Goal: Book appointment/travel/reservation

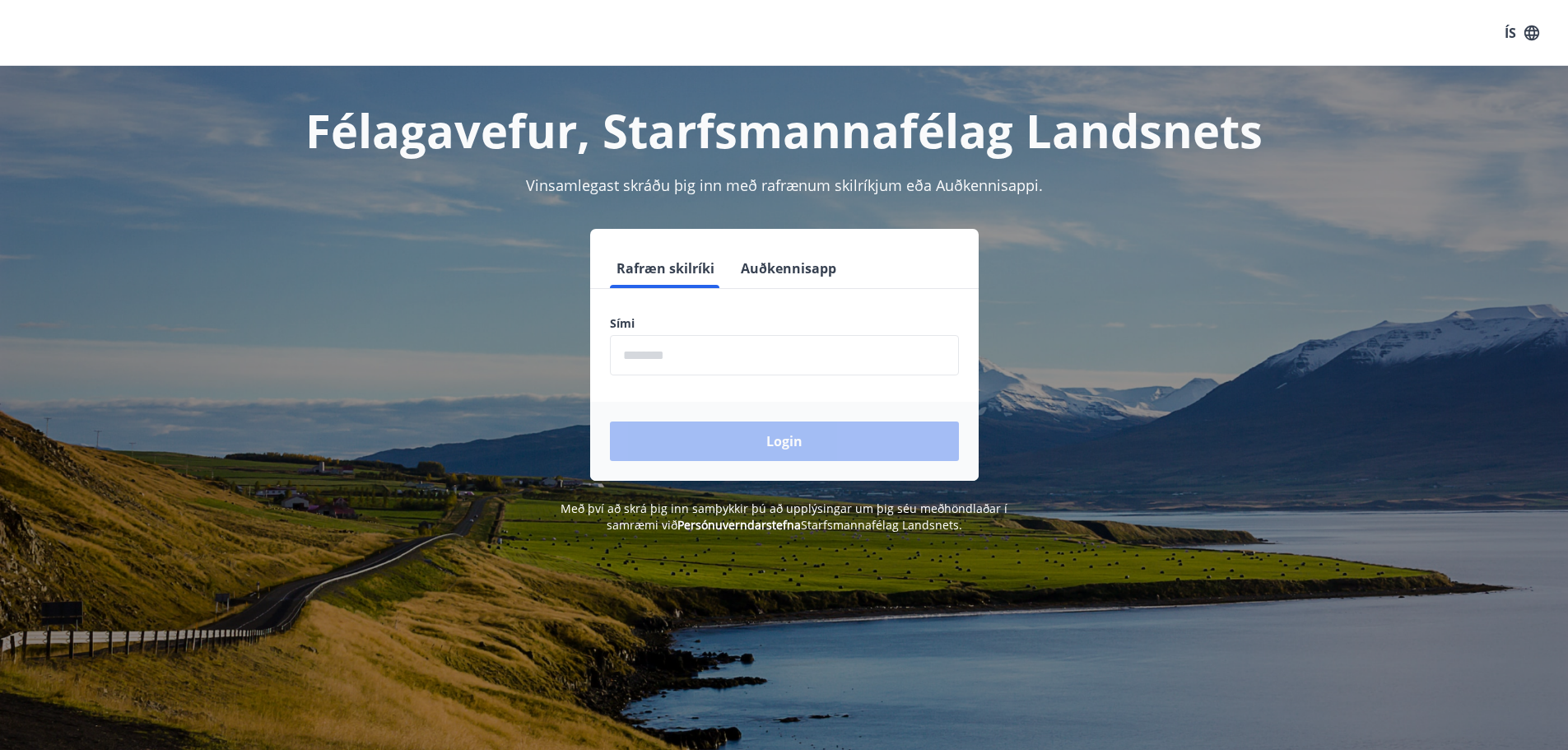
click at [668, 351] on input "phone" at bounding box center [784, 355] width 349 height 41
type input "********"
click at [837, 446] on button "Login" at bounding box center [784, 442] width 349 height 40
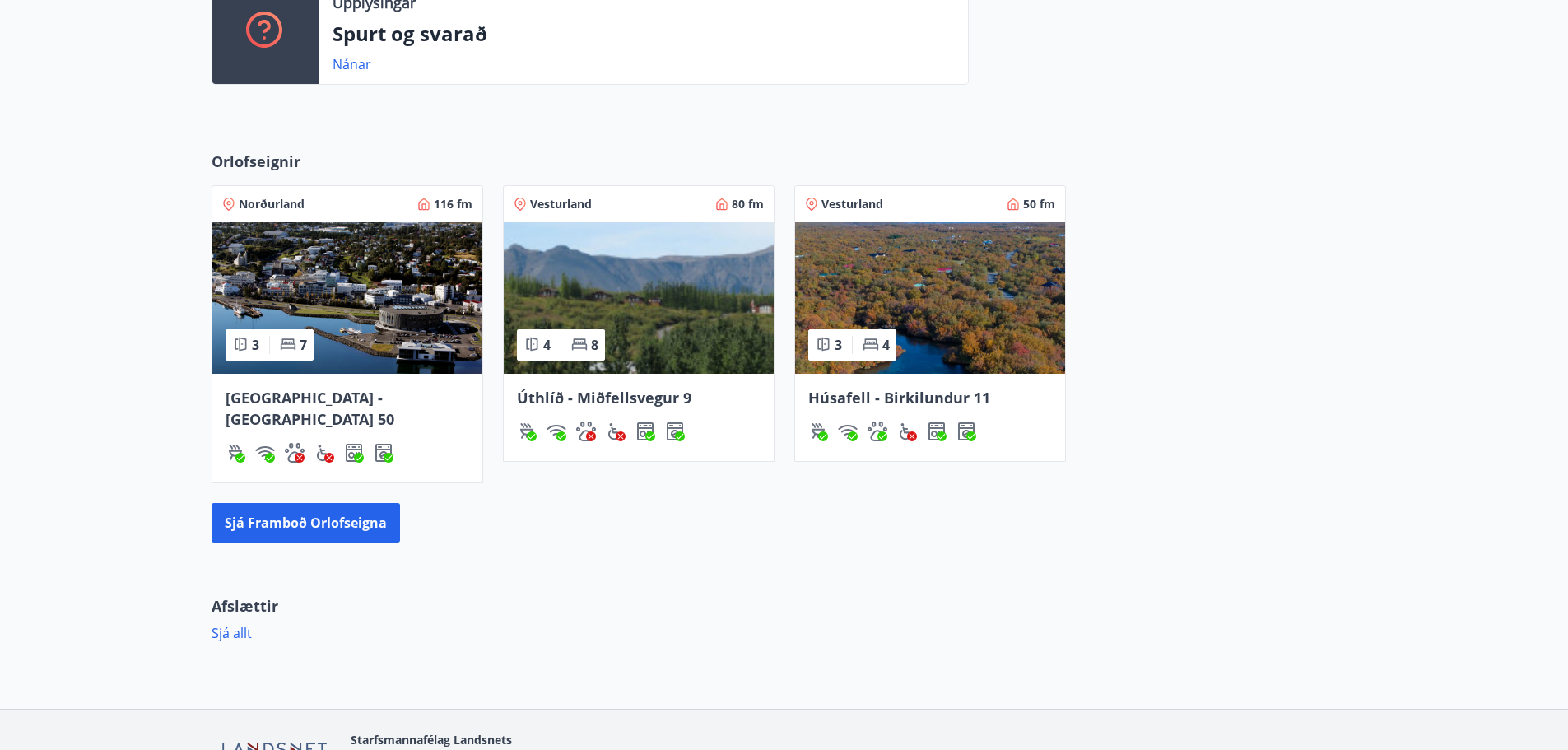
scroll to position [494, 0]
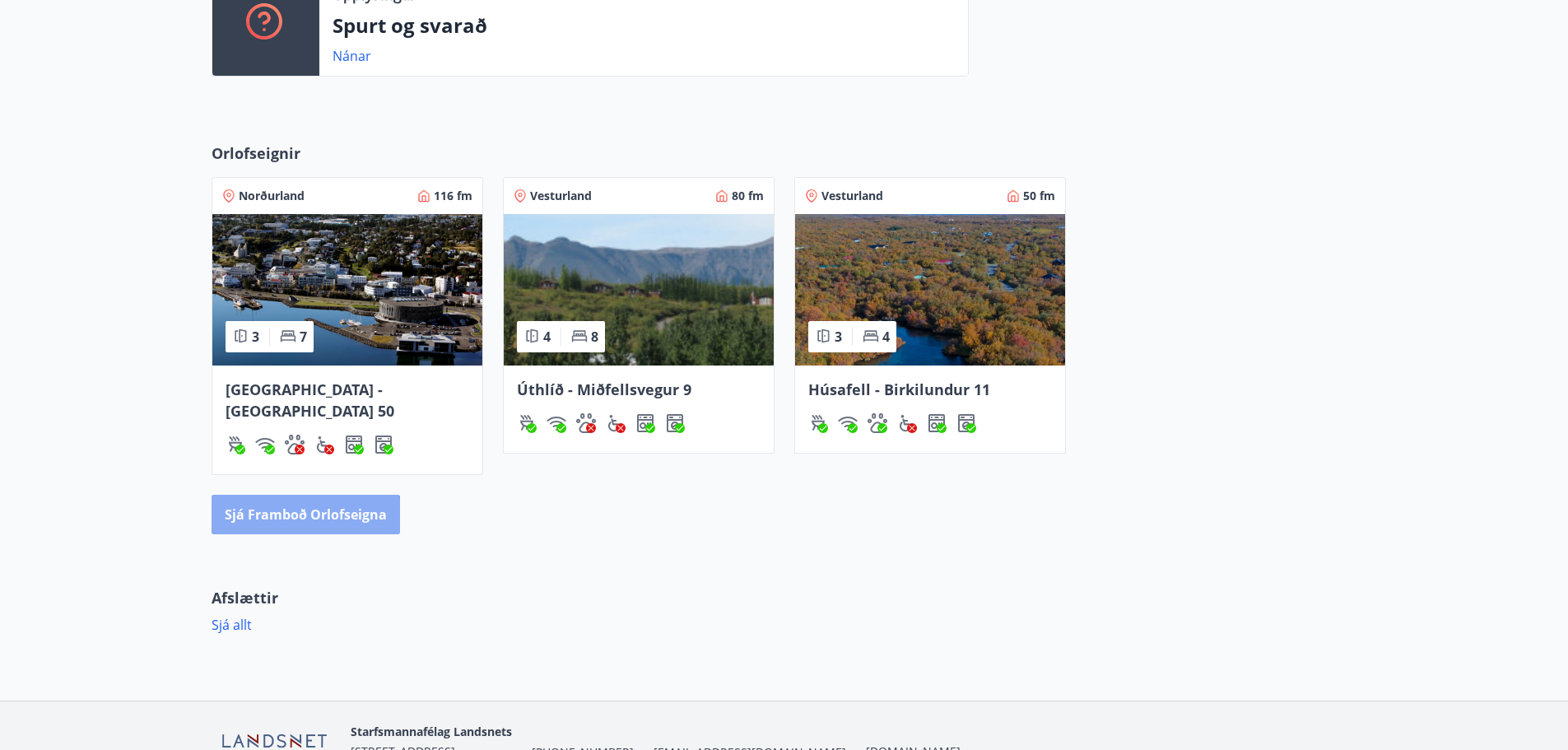
click at [283, 497] on button "Sjá framboð orlofseigna" at bounding box center [306, 514] width 188 height 40
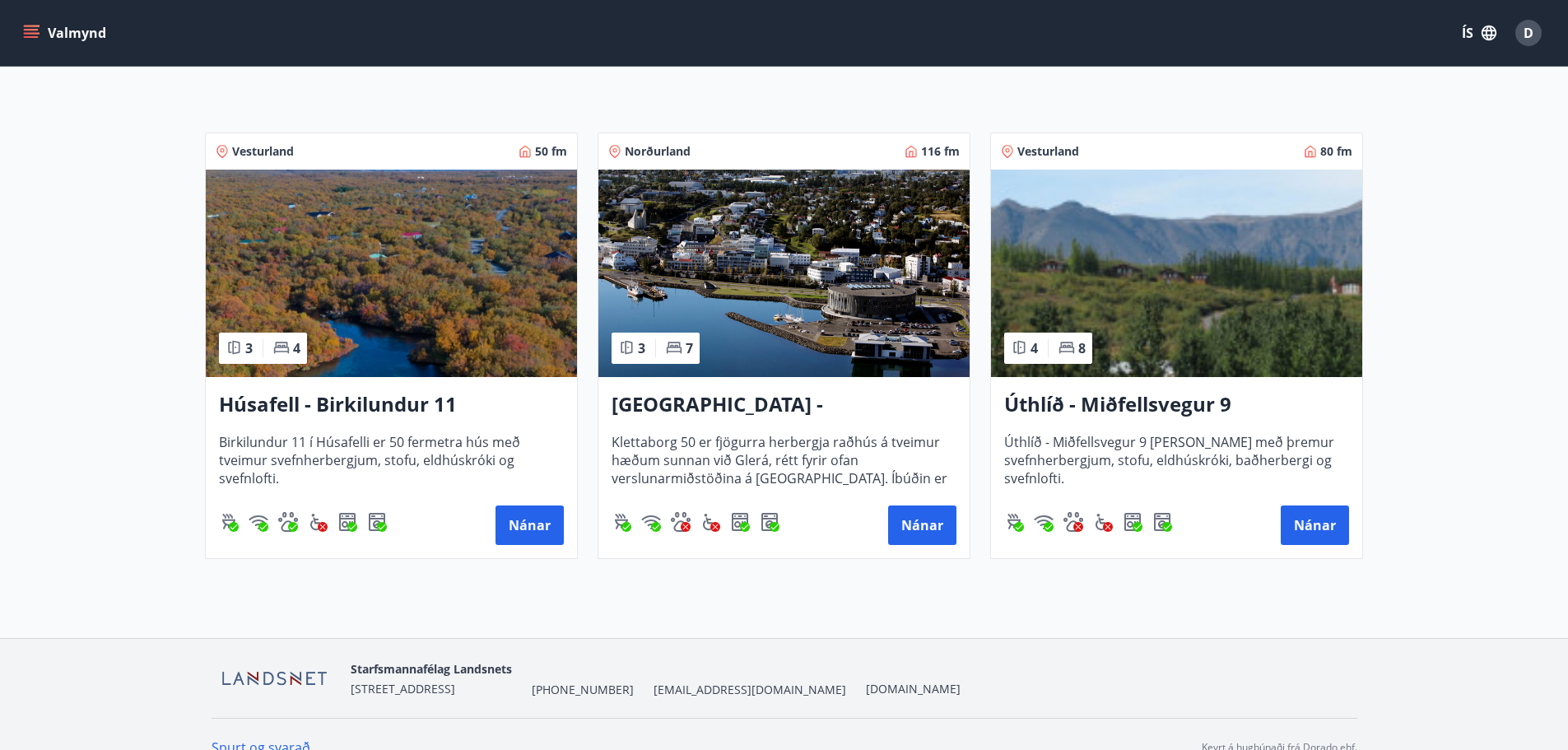
scroll to position [247, 0]
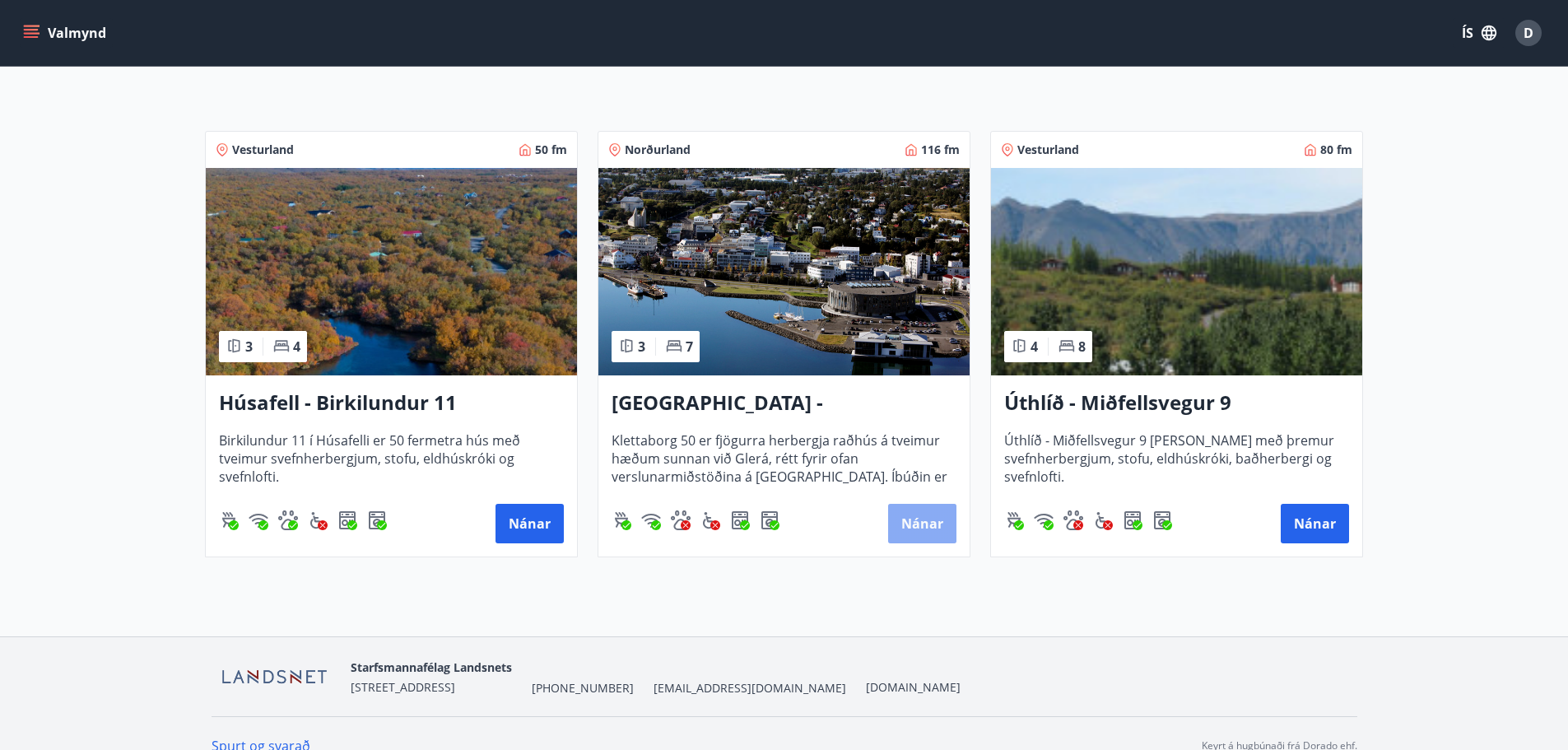
click at [923, 523] on button "Nánar" at bounding box center [922, 523] width 69 height 40
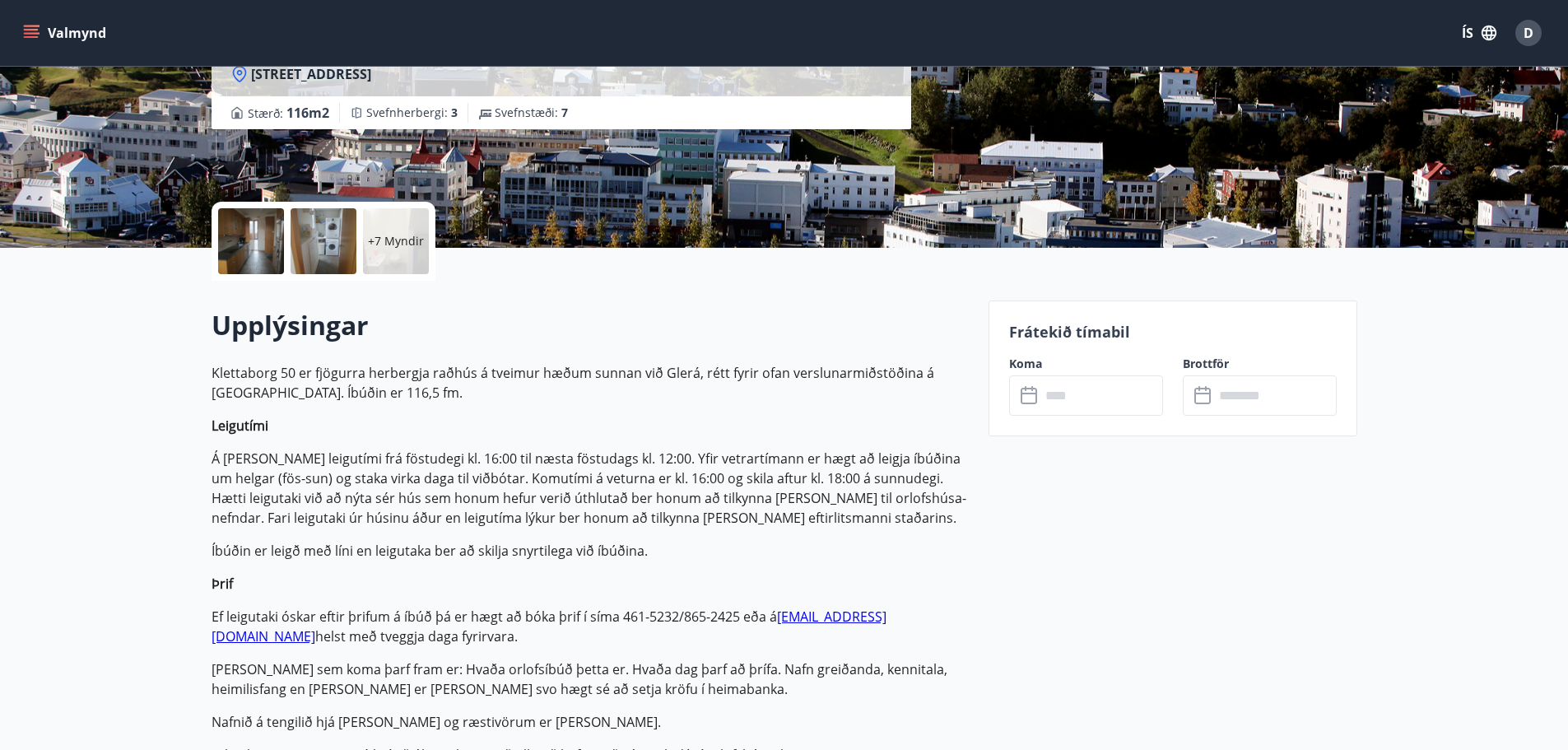
scroll to position [247, 0]
click at [1066, 394] on input "text" at bounding box center [1102, 394] width 122 height 41
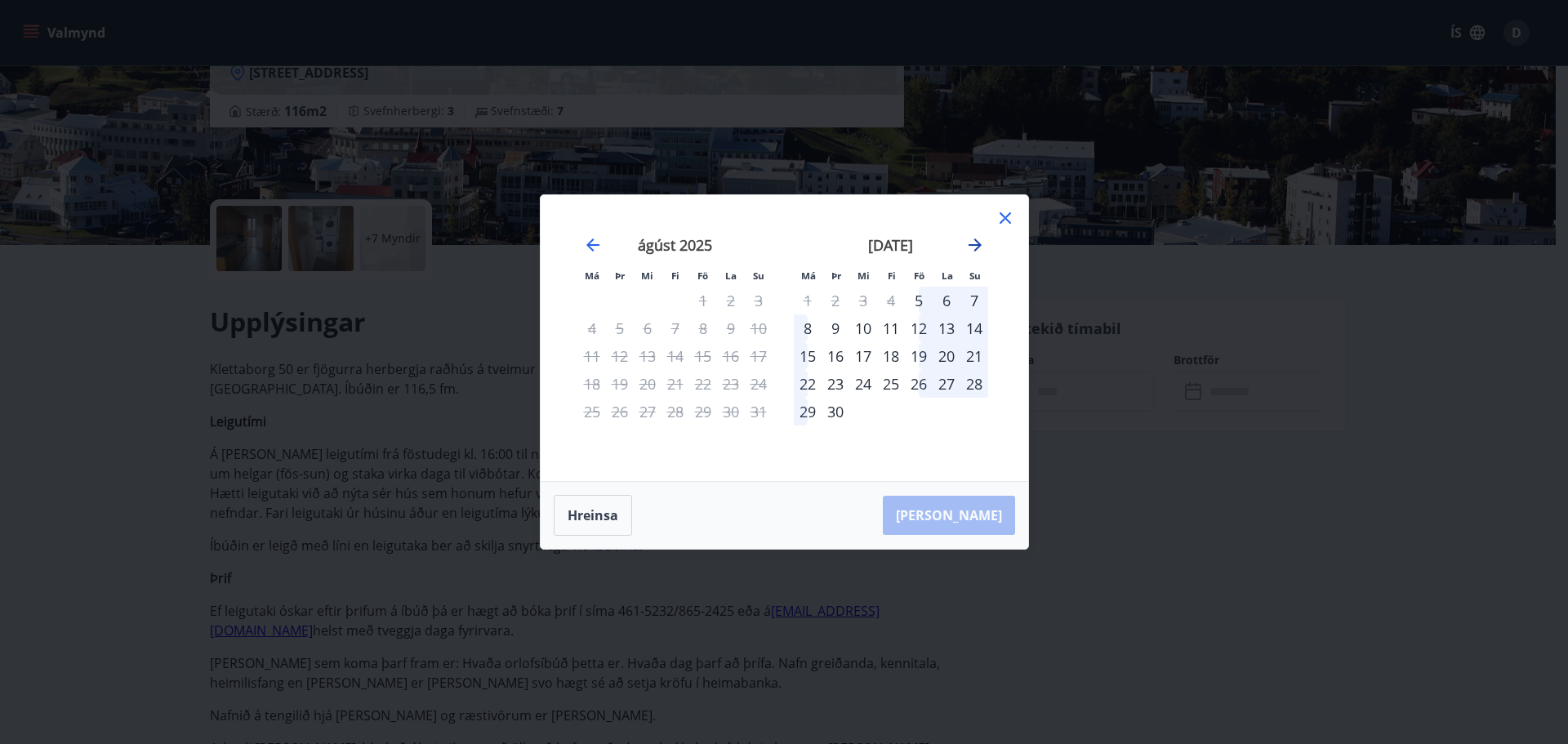
click at [977, 249] on icon "Move forward to switch to the next month." at bounding box center [975, 245] width 13 height 13
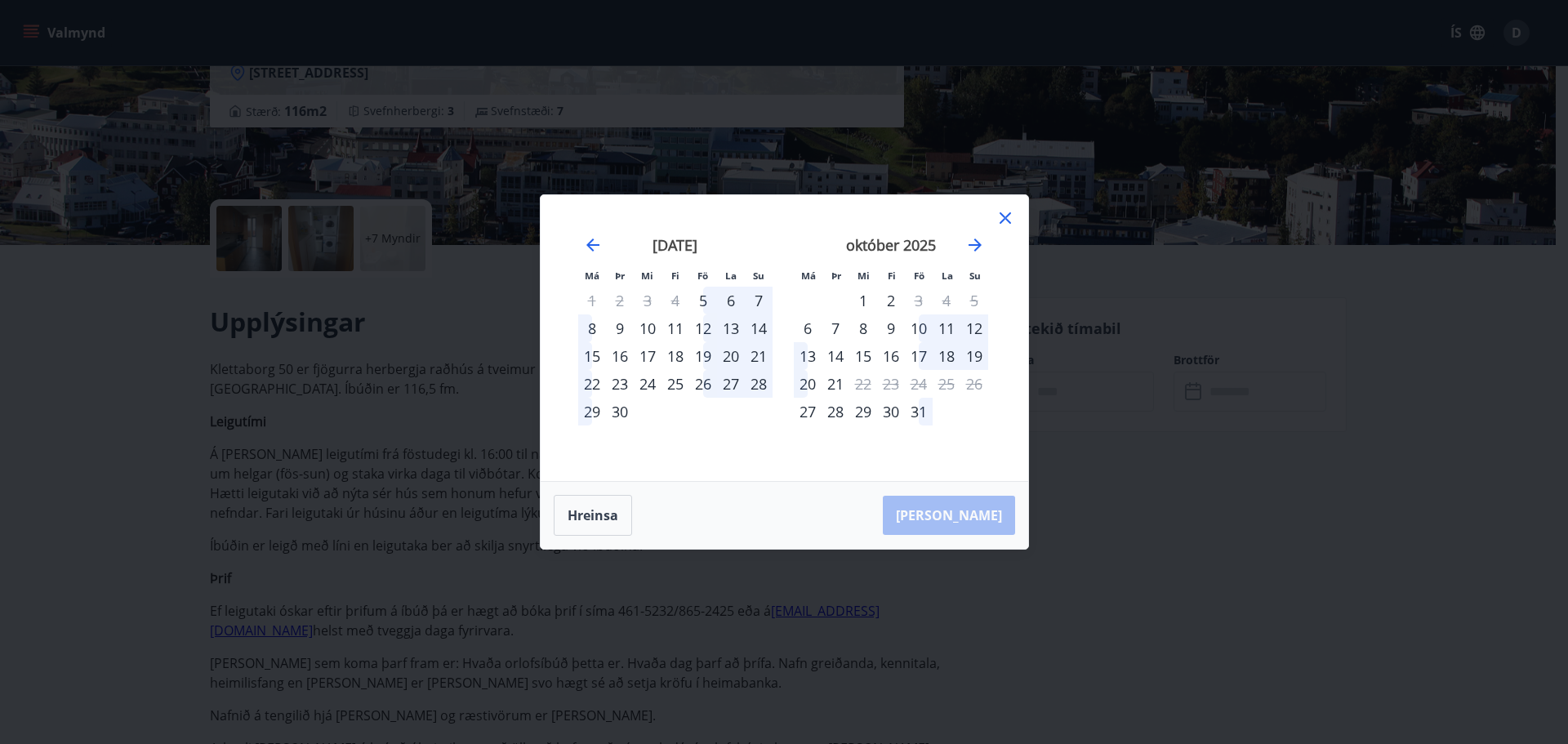
click at [1004, 217] on icon at bounding box center [1005, 218] width 11 height 11
